Goal: Task Accomplishment & Management: Manage account settings

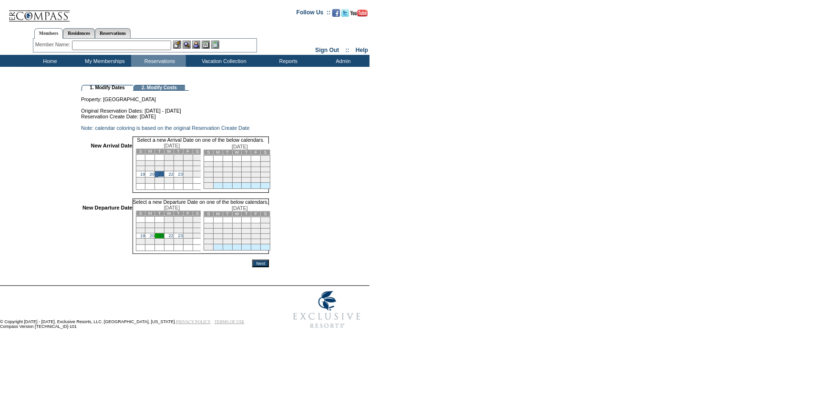
click at [183, 238] on link "23" at bounding box center [180, 235] width 5 height 5
click at [269, 268] on input "Next" at bounding box center [260, 264] width 17 height 8
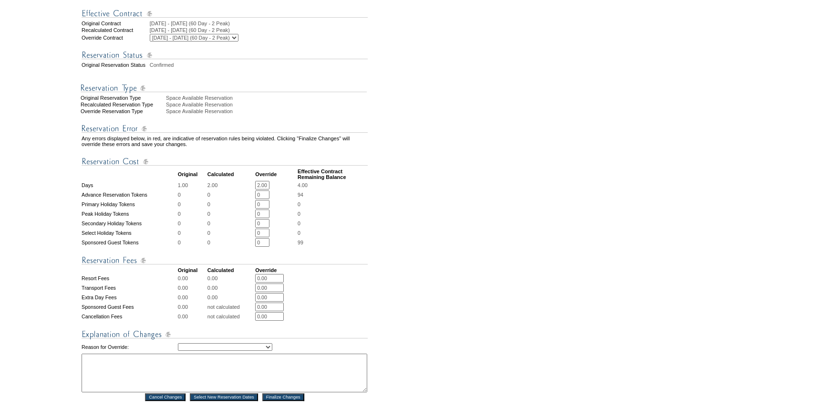
scroll to position [216, 0]
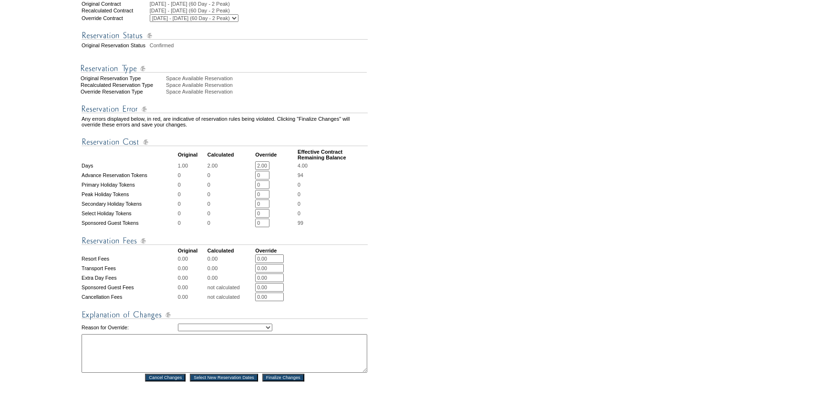
click at [287, 381] on input "Finalize Changes" at bounding box center [283, 377] width 42 height 8
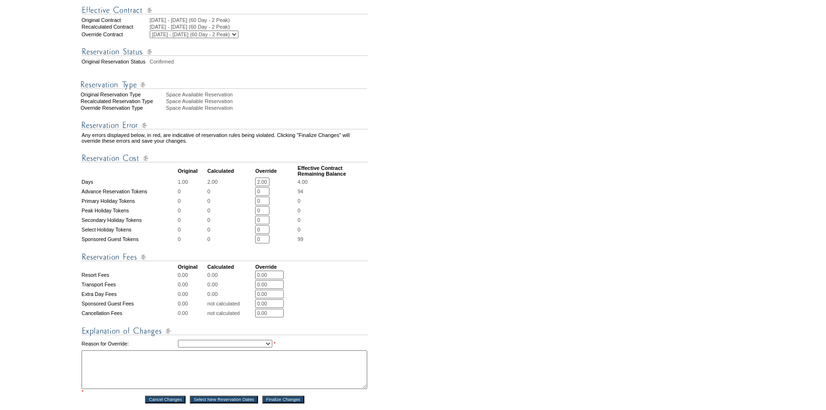
click at [272, 347] on select "Creating Continuous Stay Days Rebooked After Cancellation Editing Occupant Expe…" at bounding box center [225, 344] width 94 height 8
select select "1043"
click at [178, 347] on select "Creating Continuous Stay Days Rebooked After Cancellation Editing Occupant Expe…" at bounding box center [225, 344] width 94 height 8
click at [245, 379] on textarea at bounding box center [225, 369] width 286 height 39
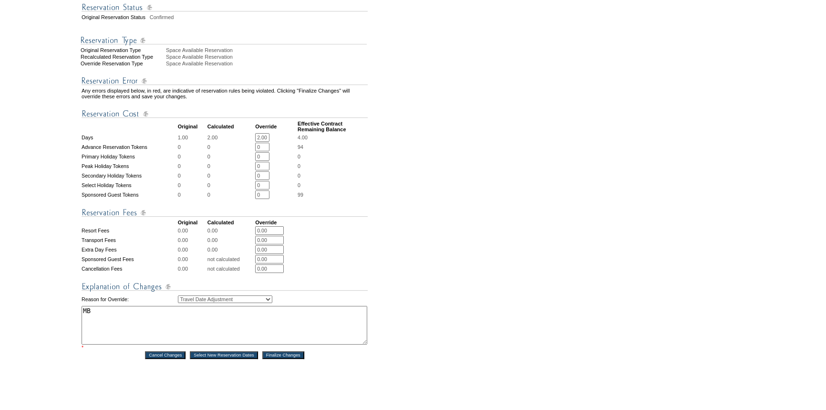
scroll to position [303, 0]
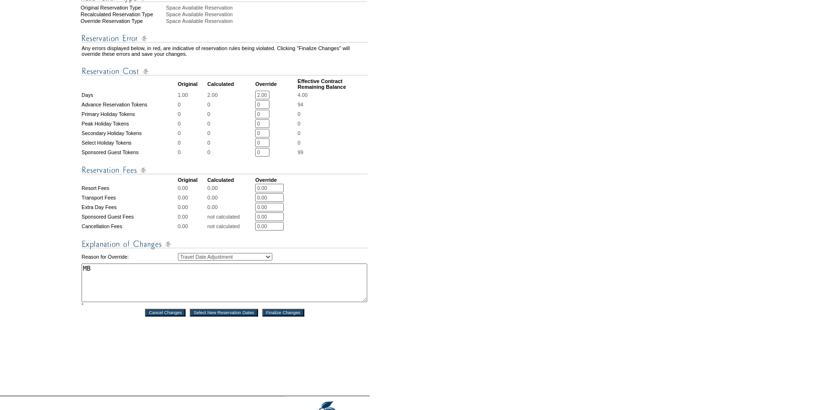
type textarea "MB"
click at [288, 316] on input "Finalize Changes" at bounding box center [283, 313] width 42 height 8
